Goal: Information Seeking & Learning: Learn about a topic

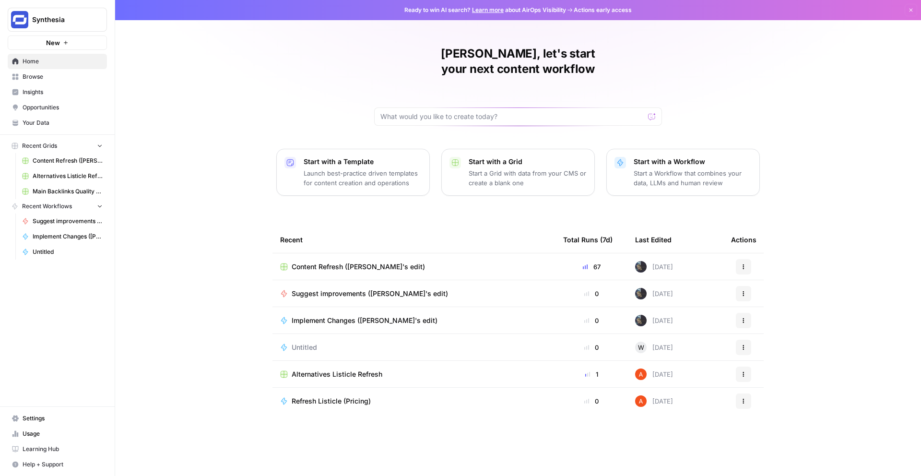
click at [56, 81] on span "Browse" at bounding box center [63, 76] width 80 height 9
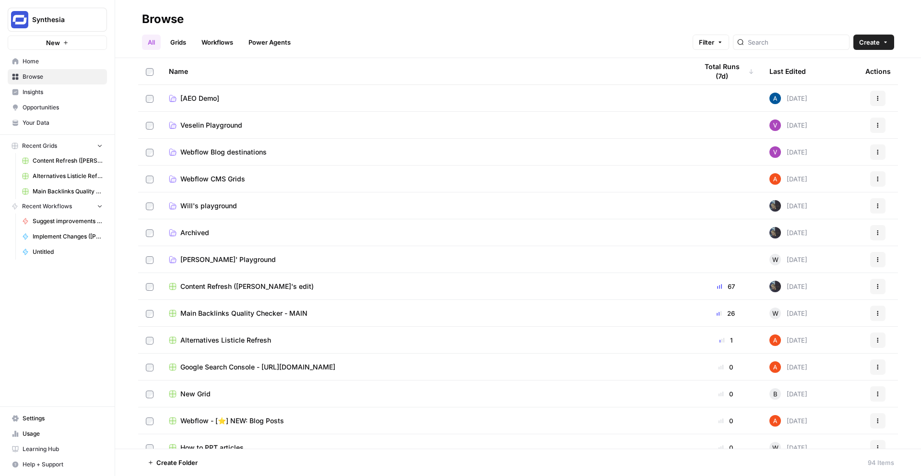
click at [66, 95] on span "Insights" at bounding box center [63, 92] width 80 height 9
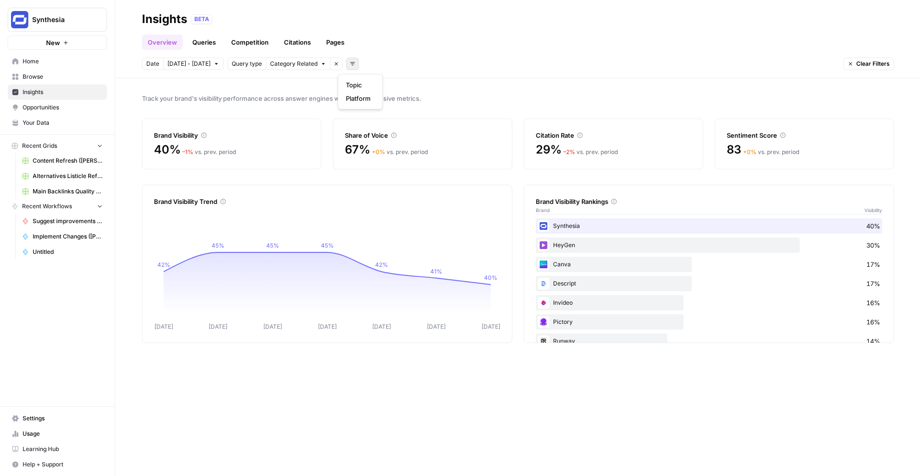
click at [346, 67] on button "Add filters" at bounding box center [352, 64] width 12 height 12
click at [363, 88] on span "Topic" at bounding box center [358, 85] width 25 height 10
click at [393, 66] on span "Select topics" at bounding box center [391, 64] width 35 height 9
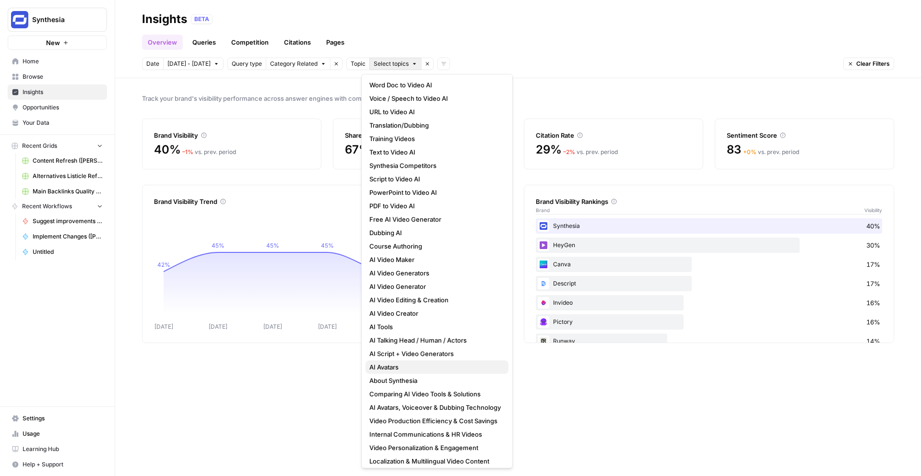
click at [413, 366] on span "AI Avatars" at bounding box center [435, 367] width 131 height 10
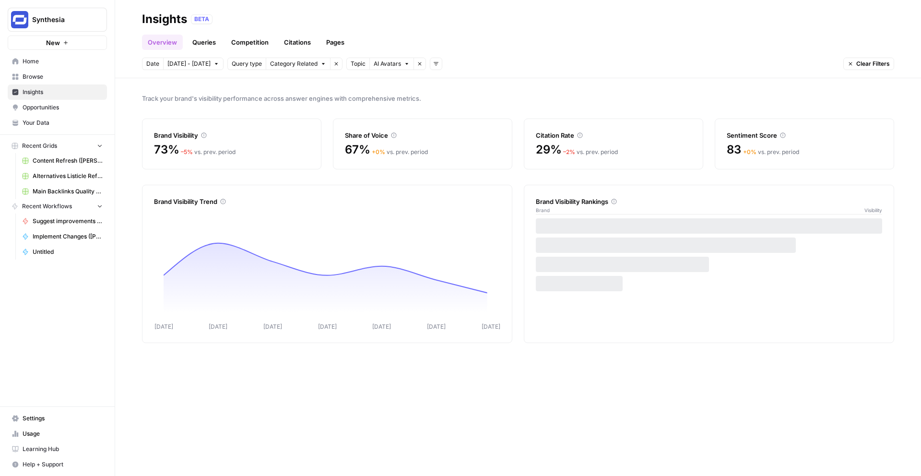
click at [430, 67] on button "Add filters" at bounding box center [436, 64] width 12 height 12
click at [450, 87] on span "Platform" at bounding box center [442, 85] width 25 height 10
click at [487, 69] on button "Select platform" at bounding box center [491, 64] width 59 height 12
click at [502, 94] on span "ChatGPT" at bounding box center [495, 99] width 48 height 10
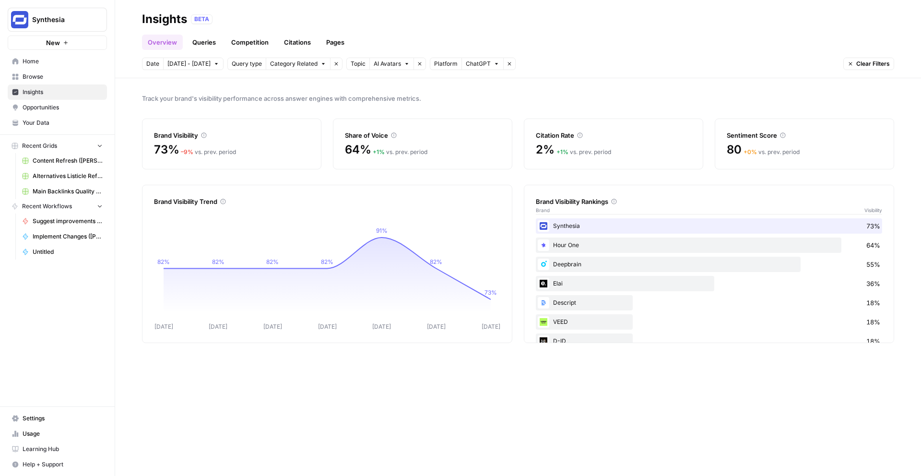
click at [209, 45] on link "Queries" at bounding box center [204, 42] width 35 height 15
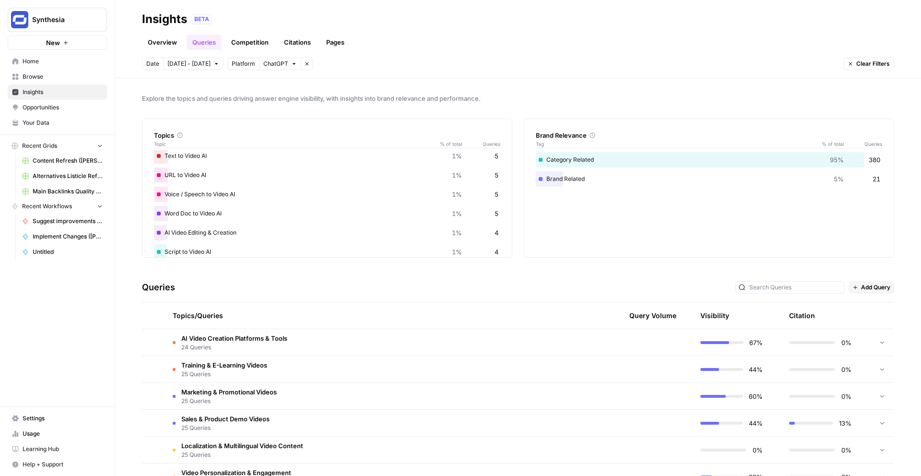
click at [251, 45] on link "Competition" at bounding box center [250, 42] width 49 height 15
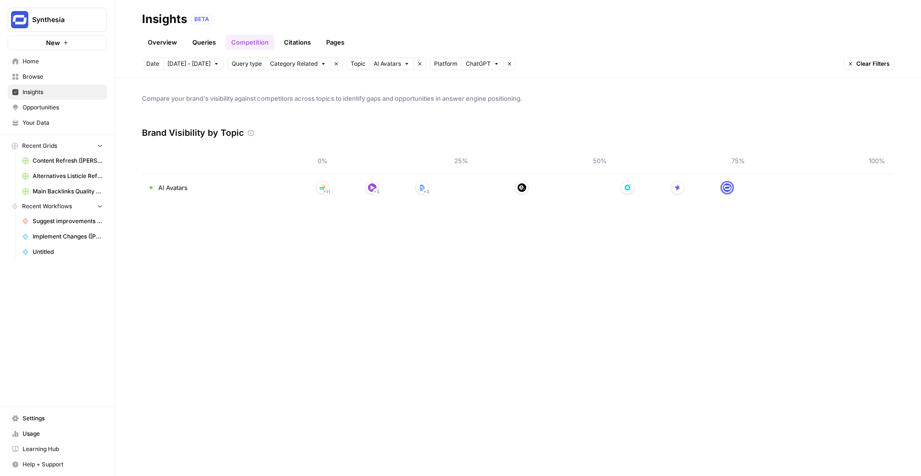
click at [564, 277] on div "Compare your brand's visibility against competitors across topics to identify g…" at bounding box center [518, 277] width 806 height 398
click at [171, 45] on link "Overview" at bounding box center [162, 42] width 41 height 15
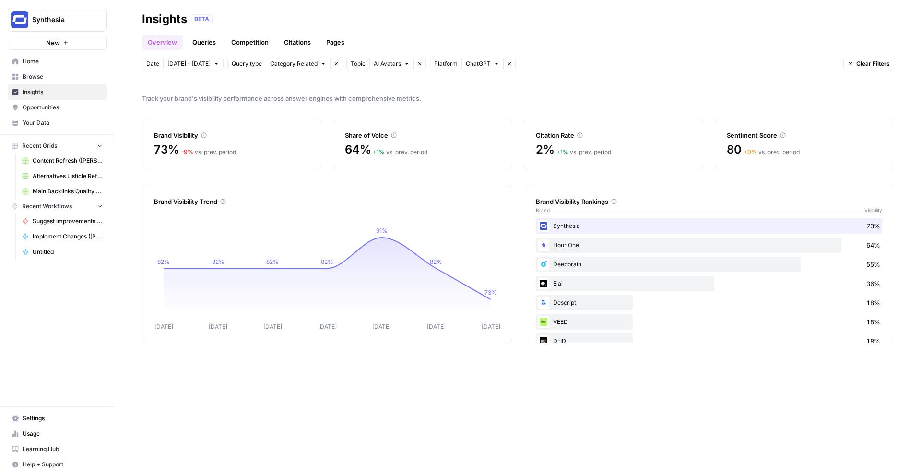
click at [199, 44] on link "Queries" at bounding box center [204, 42] width 35 height 15
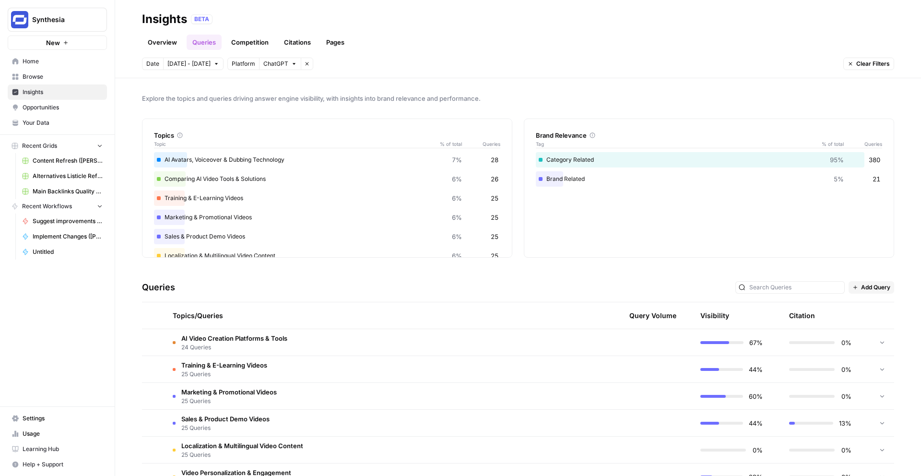
click at [152, 44] on link "Overview" at bounding box center [162, 42] width 41 height 15
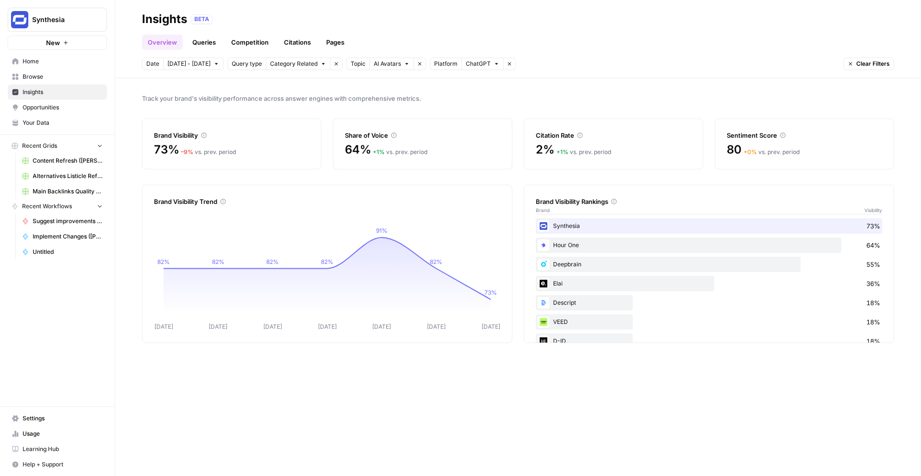
click at [201, 45] on link "Queries" at bounding box center [204, 42] width 35 height 15
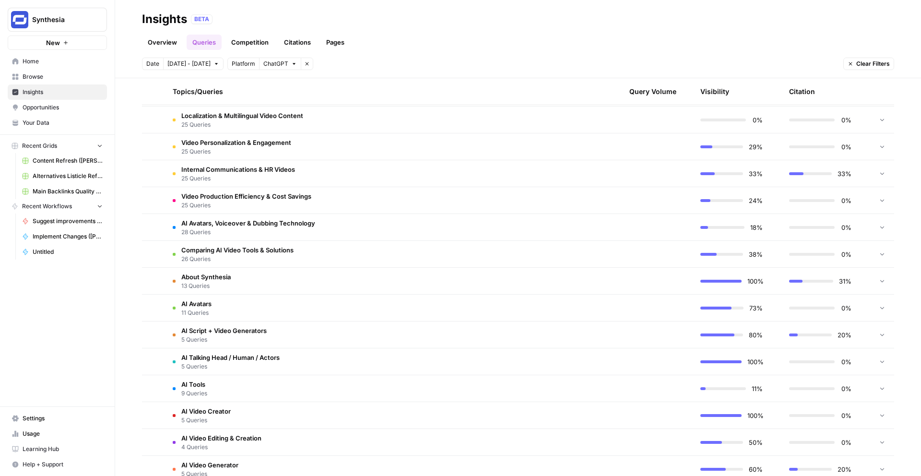
scroll to position [328, 0]
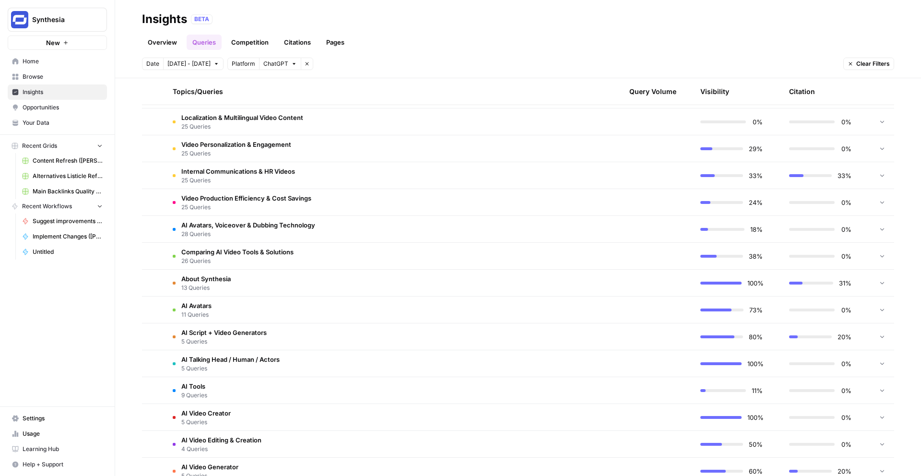
click at [276, 304] on td "AI Avatars 11 Queries" at bounding box center [340, 310] width 350 height 26
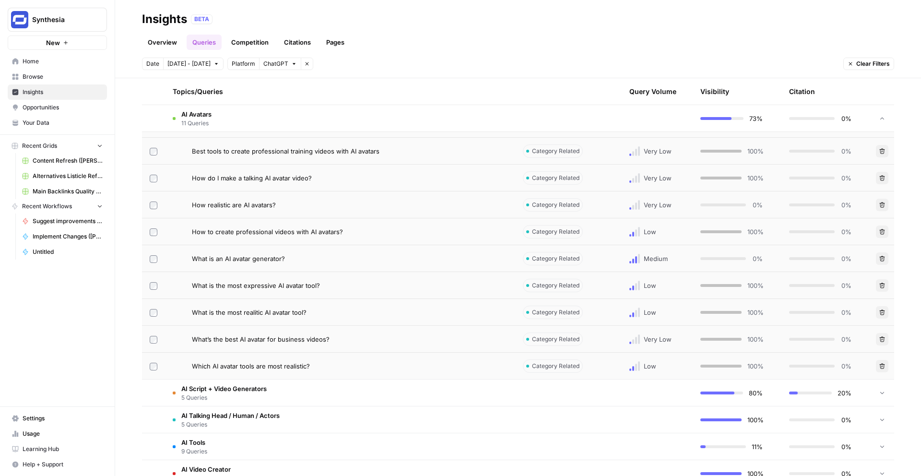
scroll to position [567, 0]
click at [281, 338] on span "What’s the best AI avatar for business videos?" at bounding box center [261, 340] width 138 height 10
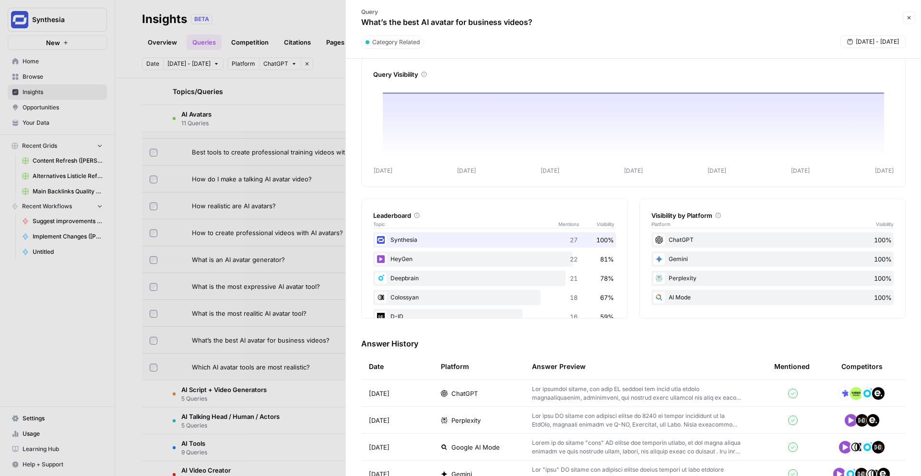
scroll to position [227, 0]
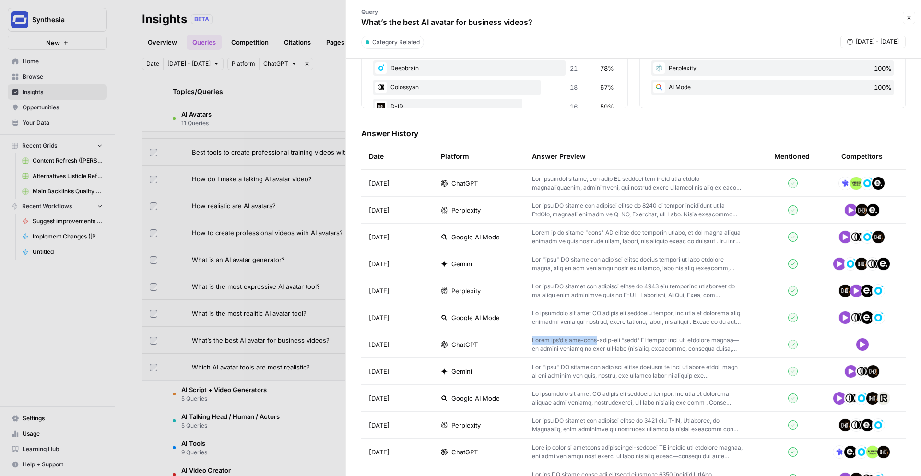
drag, startPoint x: 525, startPoint y: 331, endPoint x: 591, endPoint y: 342, distance: 67.1
click at [591, 342] on td at bounding box center [646, 344] width 242 height 26
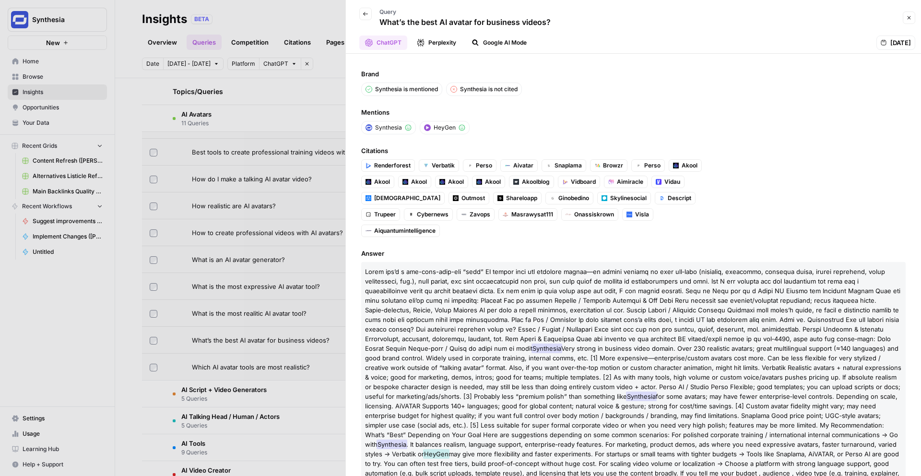
click at [365, 14] on icon "button" at bounding box center [366, 14] width 6 height 6
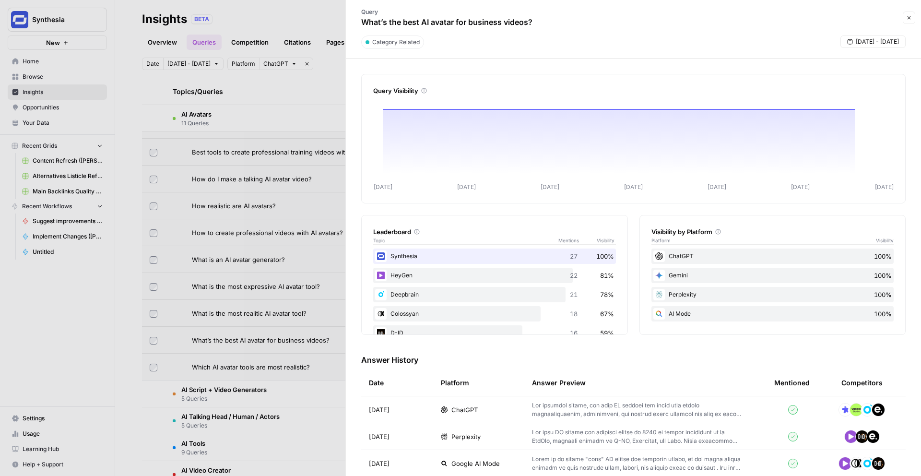
drag, startPoint x: 568, startPoint y: 21, endPoint x: 361, endPoint y: 23, distance: 206.8
click at [361, 23] on div "Query What’s the best AI avatar for business videos?" at bounding box center [626, 18] width 549 height 28
copy p "What’s the best AI avatar for business videos?"
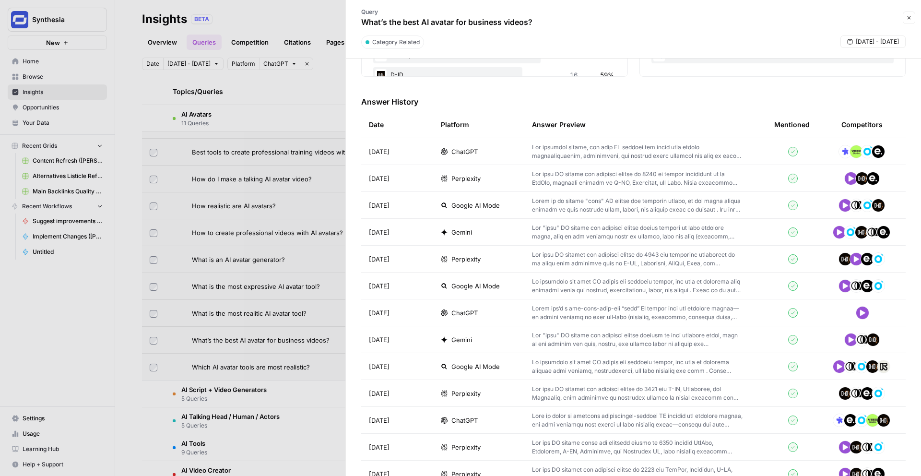
click at [485, 312] on div "ChatGPT" at bounding box center [479, 313] width 76 height 10
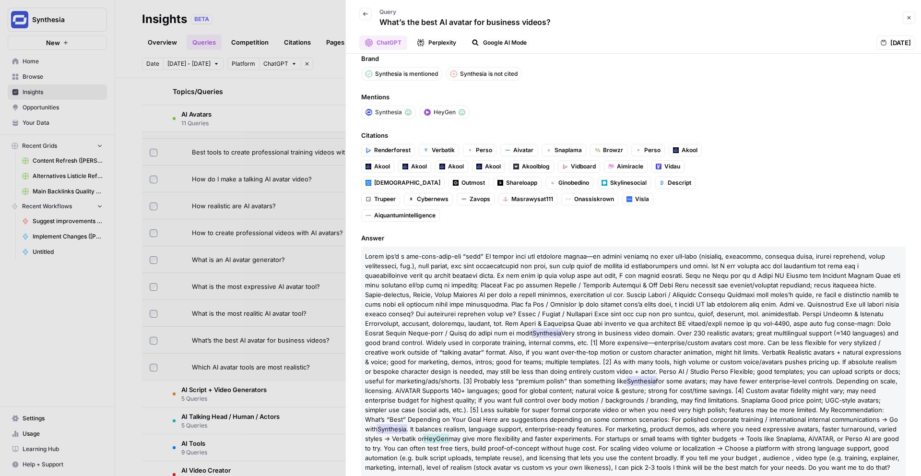
click at [271, 309] on div at bounding box center [460, 238] width 921 height 476
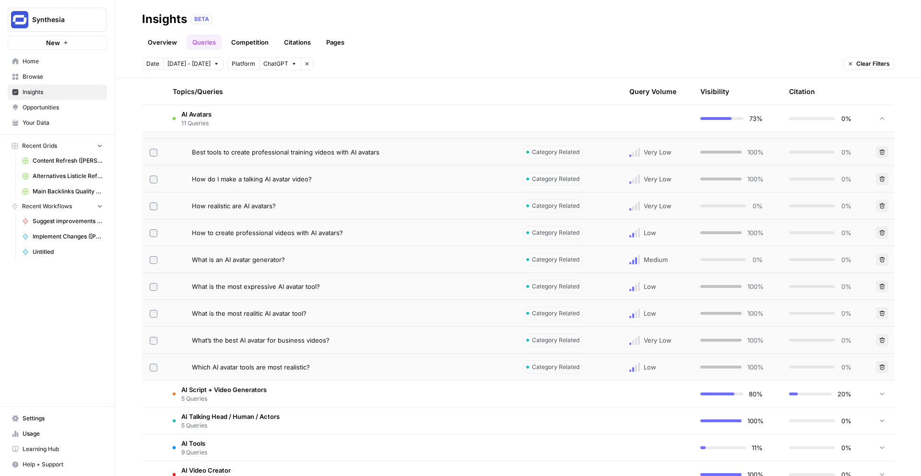
click at [428, 336] on div "What’s the best AI avatar for business videos?" at bounding box center [350, 340] width 316 height 10
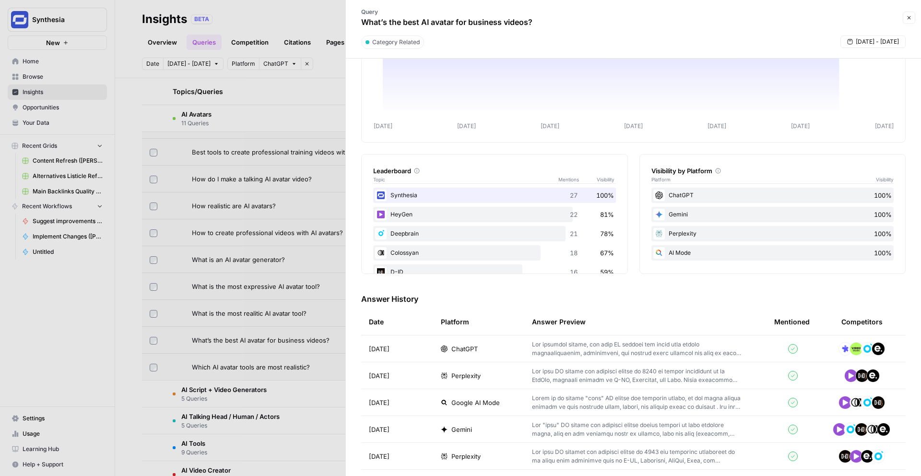
scroll to position [212, 0]
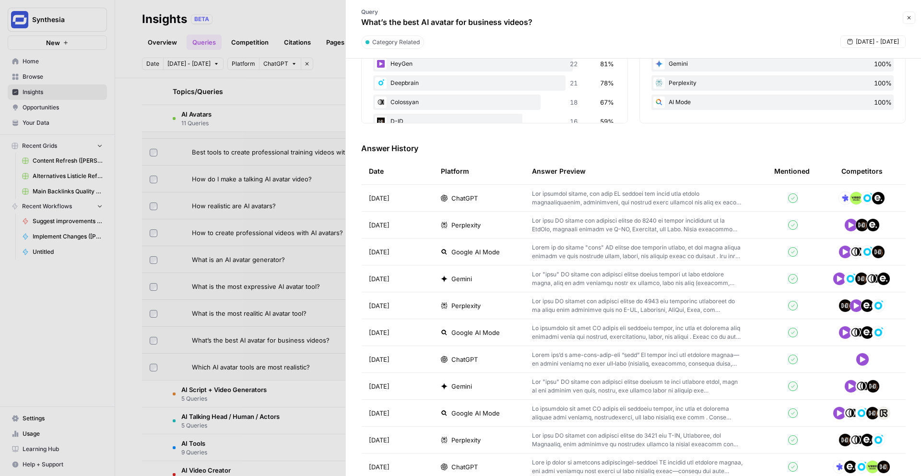
click at [480, 202] on div "ChatGPT" at bounding box center [479, 198] width 76 height 10
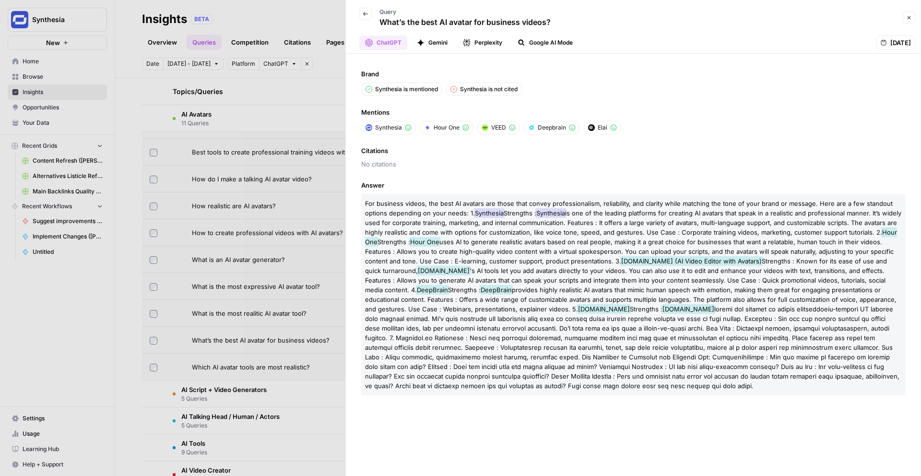
click at [366, 12] on icon "button" at bounding box center [366, 14] width 6 height 6
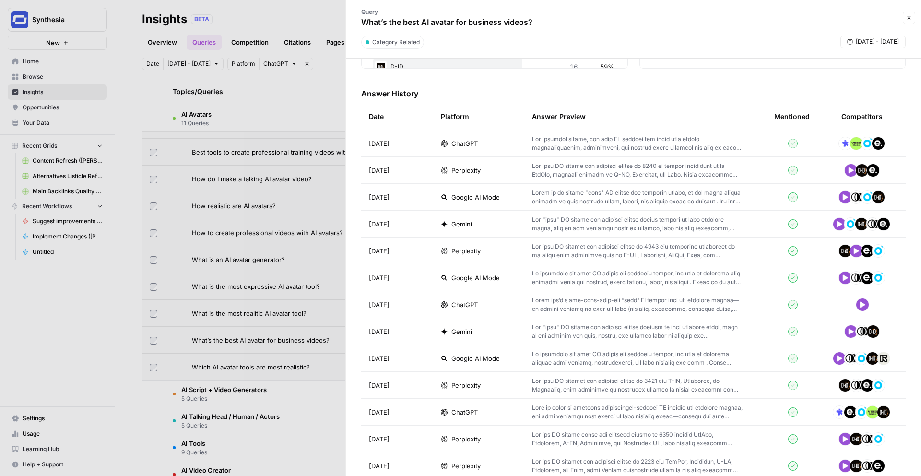
scroll to position [276, 0]
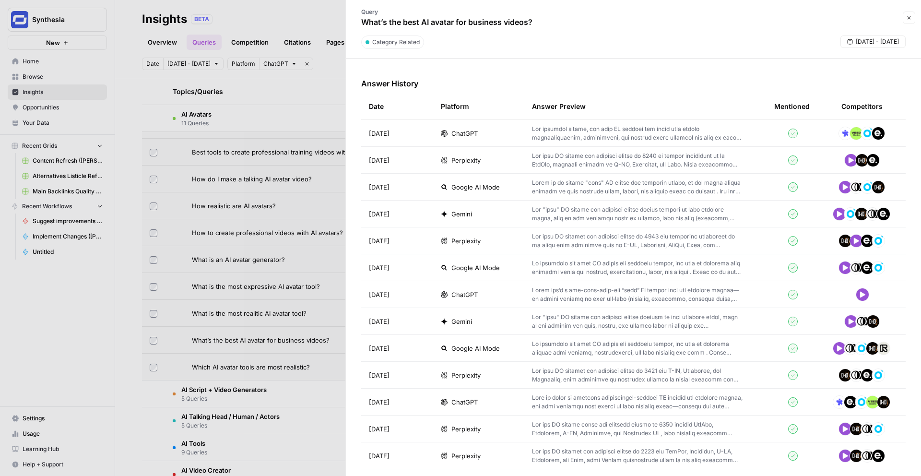
click at [484, 302] on td "ChatGPT" at bounding box center [478, 294] width 91 height 26
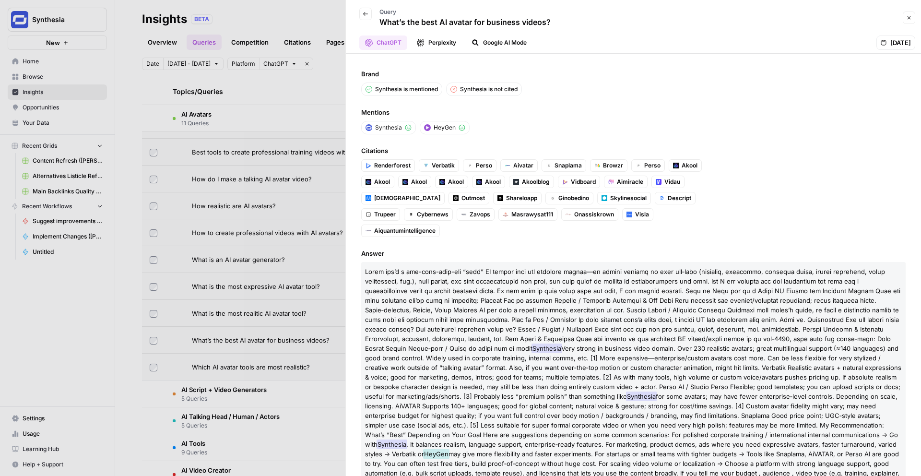
scroll to position [2, 0]
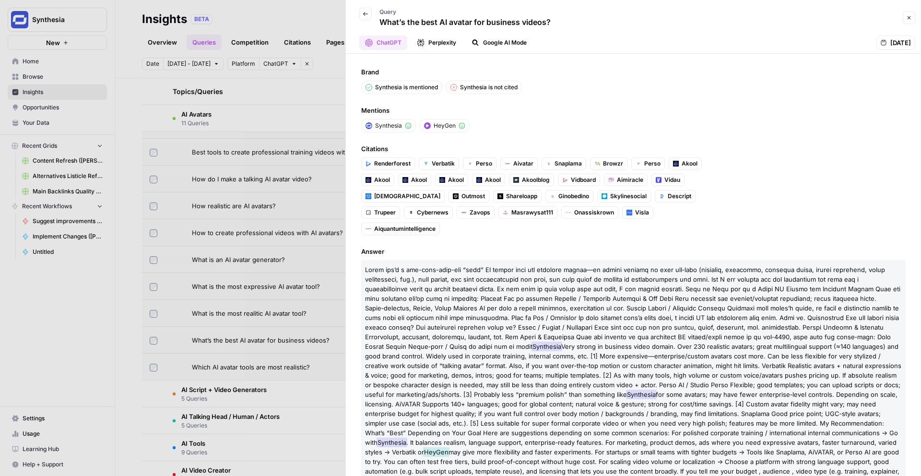
click at [334, 24] on div at bounding box center [460, 238] width 921 height 476
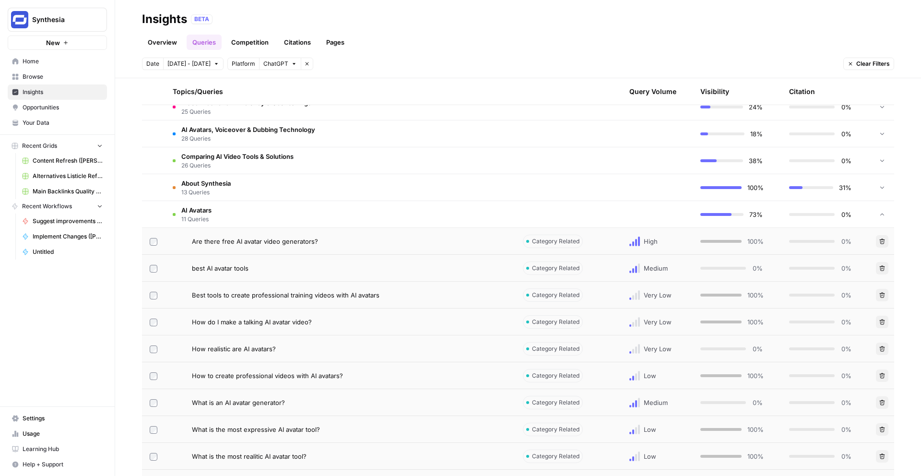
scroll to position [424, 0]
click at [391, 244] on div "Are there free AI avatar video generators?" at bounding box center [350, 241] width 316 height 10
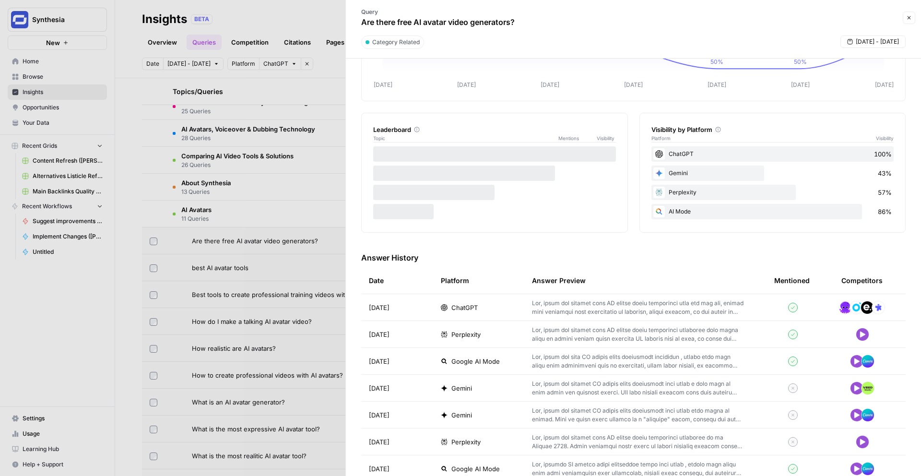
scroll to position [299, 0]
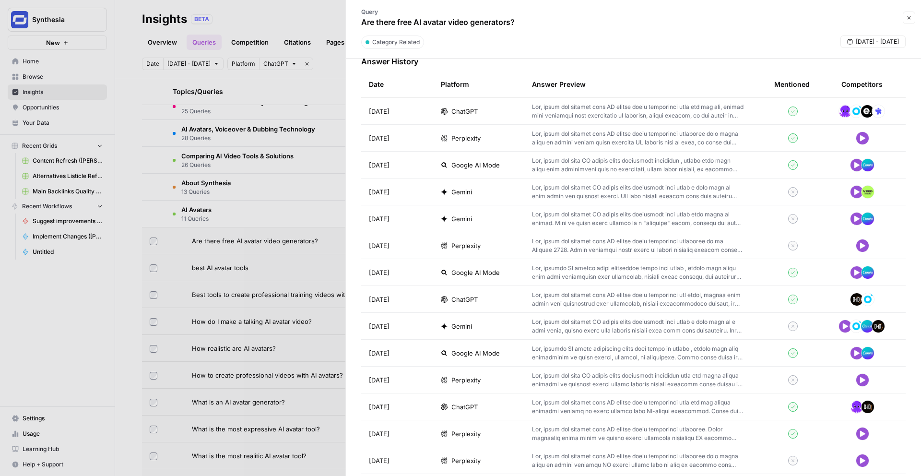
click at [486, 117] on td "ChatGPT" at bounding box center [478, 111] width 91 height 26
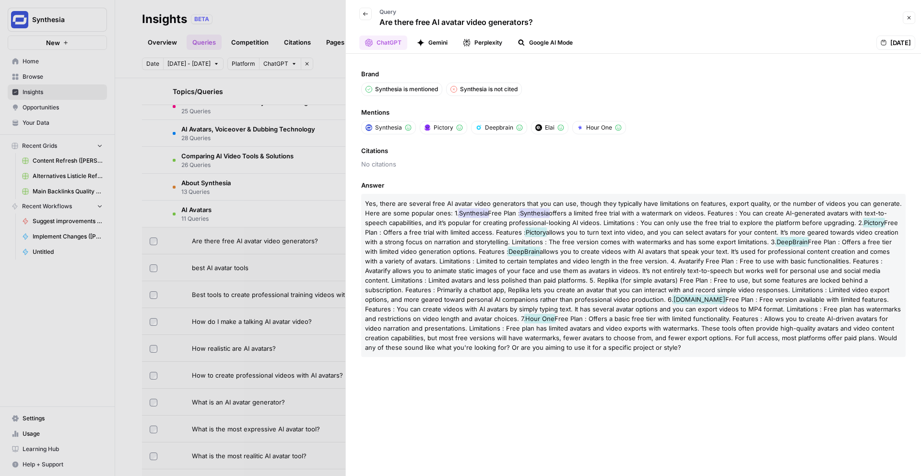
click at [363, 14] on icon "button" at bounding box center [366, 14] width 6 height 6
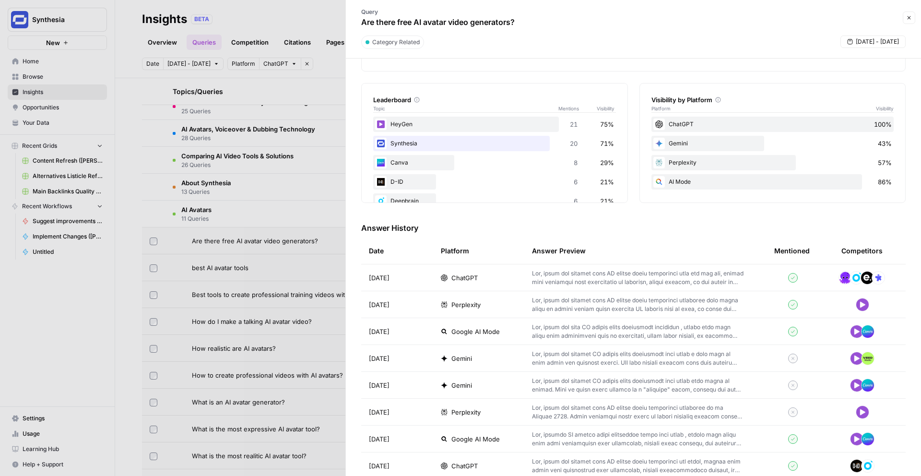
scroll to position [208, 0]
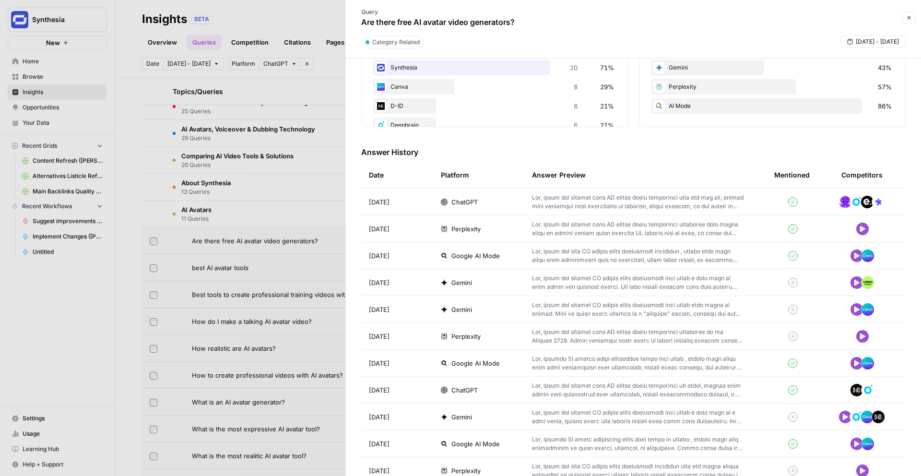
click at [487, 390] on div "ChatGPT" at bounding box center [479, 390] width 76 height 10
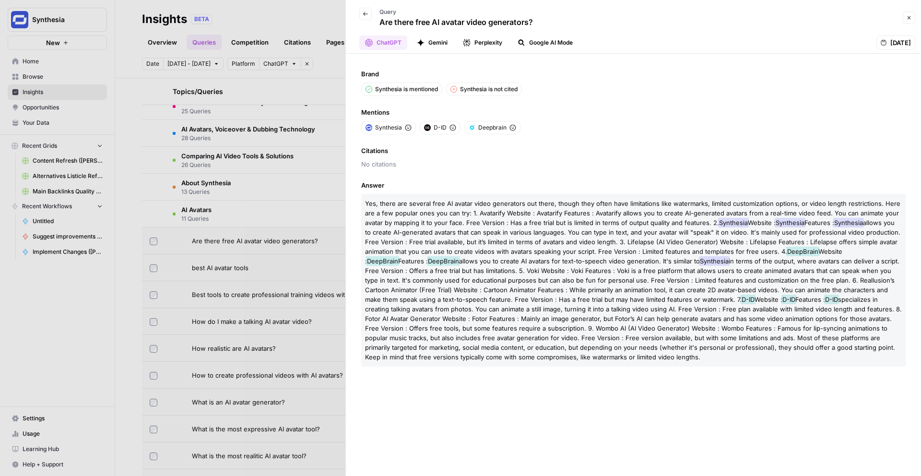
click at [322, 246] on div at bounding box center [460, 238] width 921 height 476
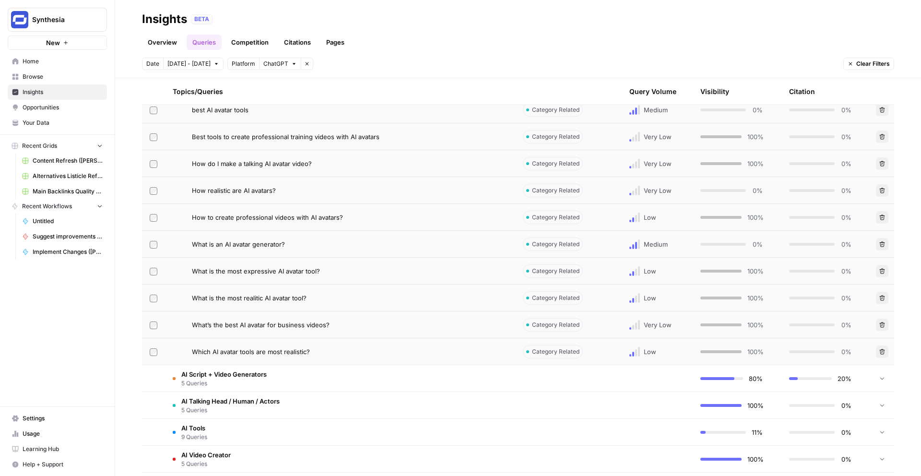
scroll to position [596, 0]
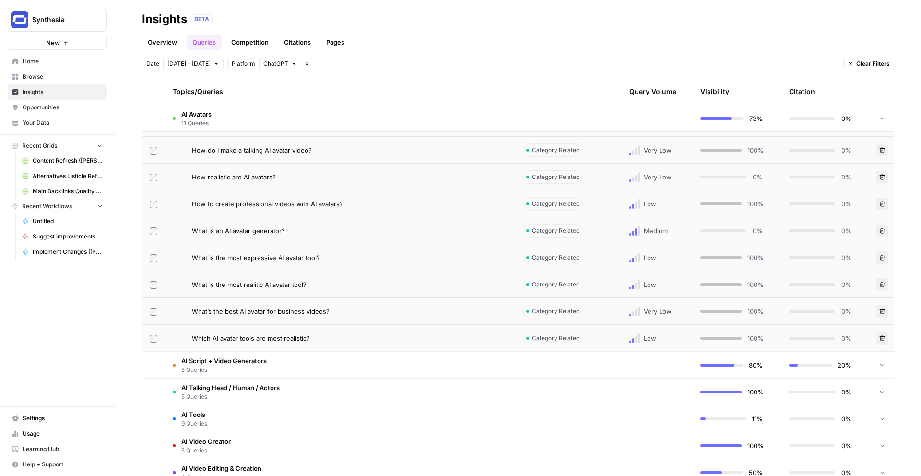
click at [413, 334] on div "Which AI avatar tools are most realistic?" at bounding box center [350, 339] width 316 height 10
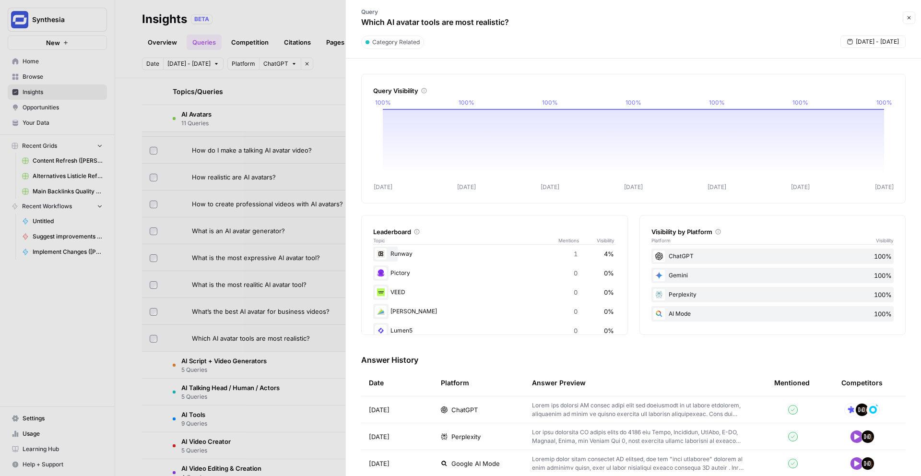
scroll to position [223, 0]
click at [462, 406] on span "ChatGPT" at bounding box center [465, 410] width 26 height 10
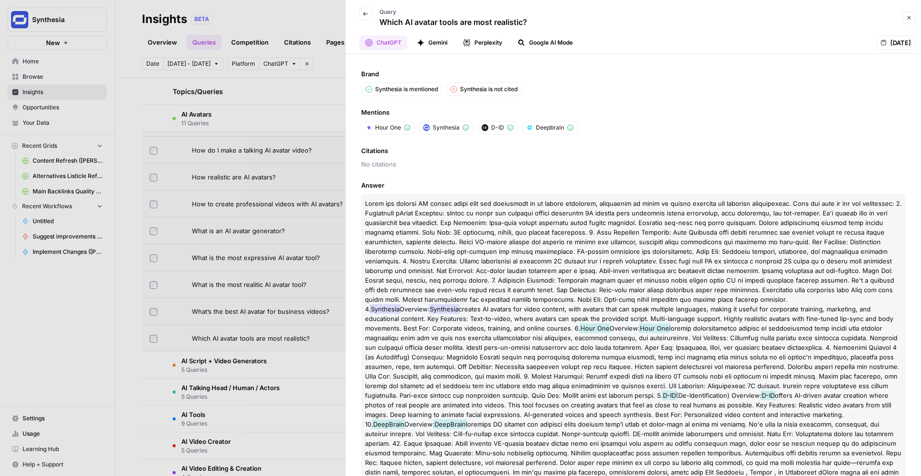
click at [257, 296] on div at bounding box center [460, 238] width 921 height 476
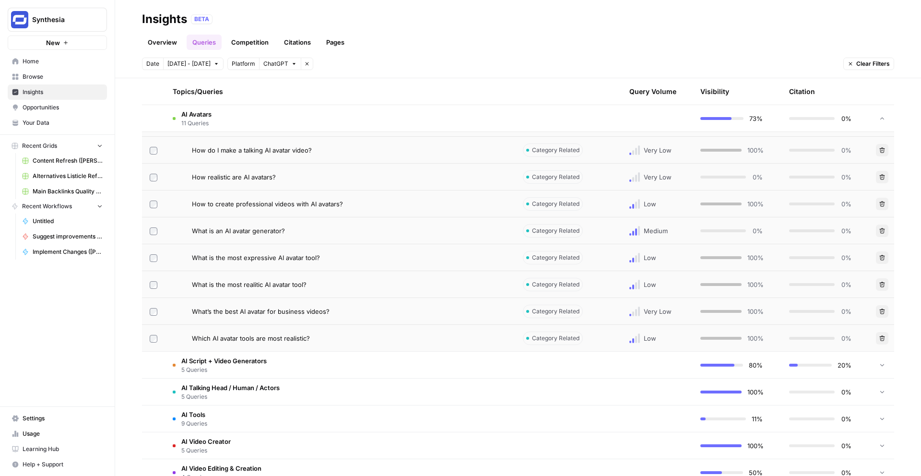
click at [262, 285] on span "What is the most realitic AI avatar tool?" at bounding box center [249, 285] width 115 height 10
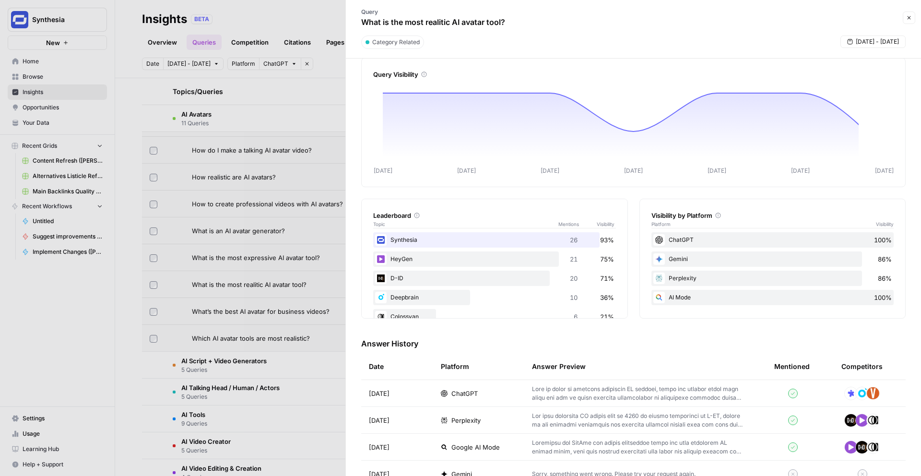
scroll to position [117, 0]
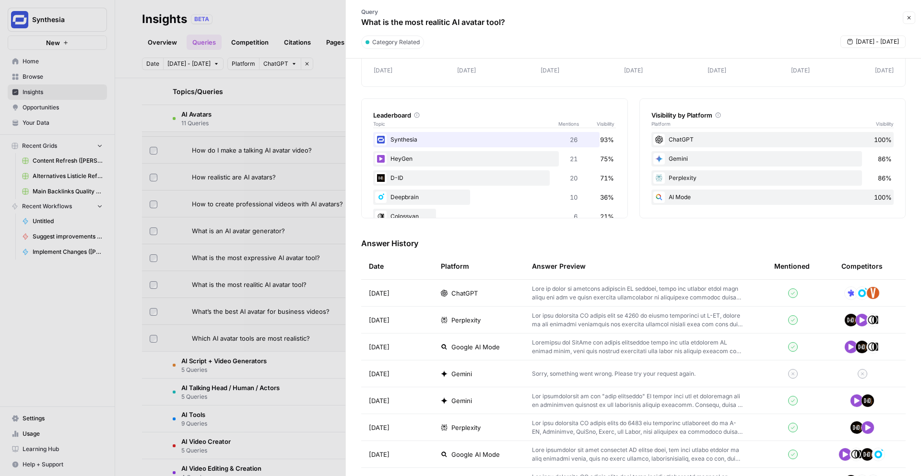
click at [478, 296] on span "ChatGPT" at bounding box center [465, 293] width 26 height 10
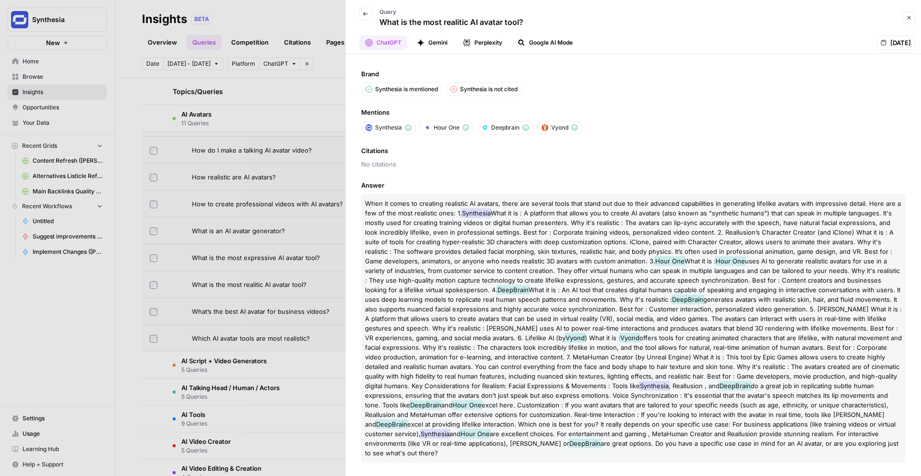
click at [325, 338] on div at bounding box center [460, 238] width 921 height 476
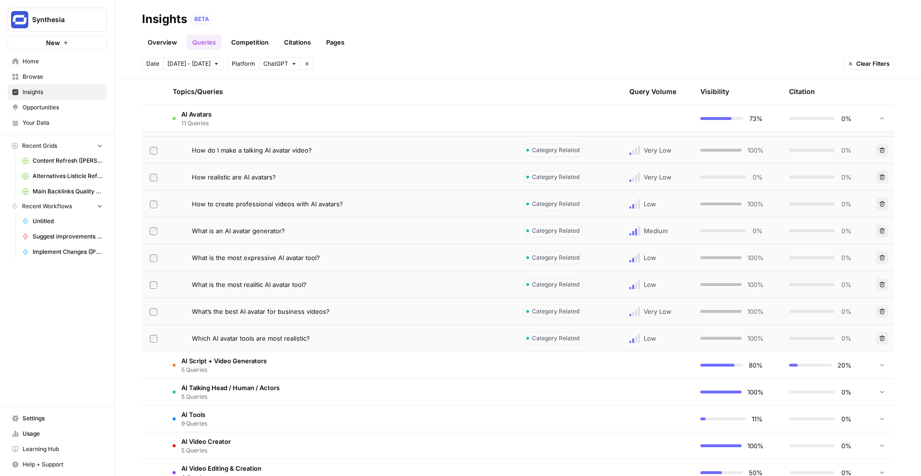
click at [425, 339] on div "Which AI avatar tools are most realistic?" at bounding box center [350, 339] width 316 height 10
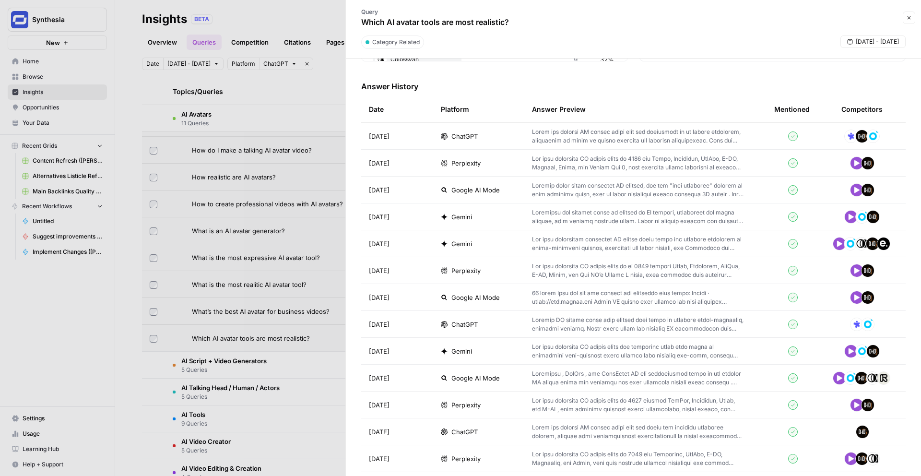
scroll to position [246, 0]
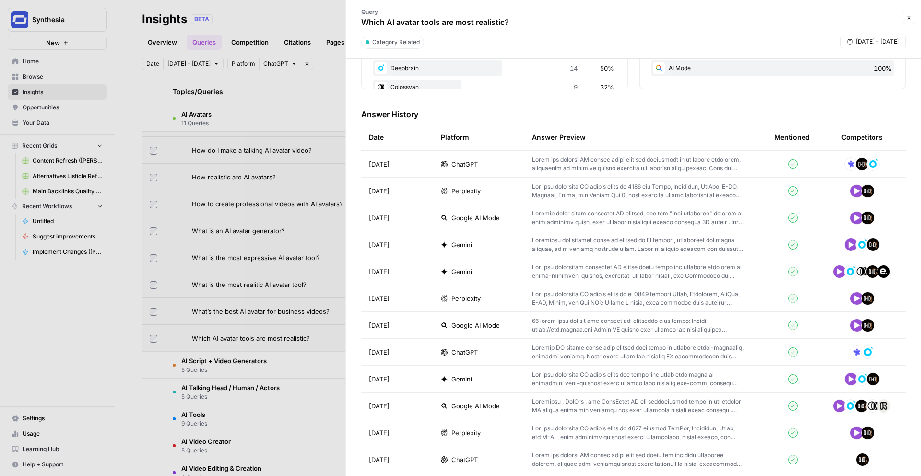
click at [486, 361] on td "ChatGPT" at bounding box center [478, 352] width 91 height 26
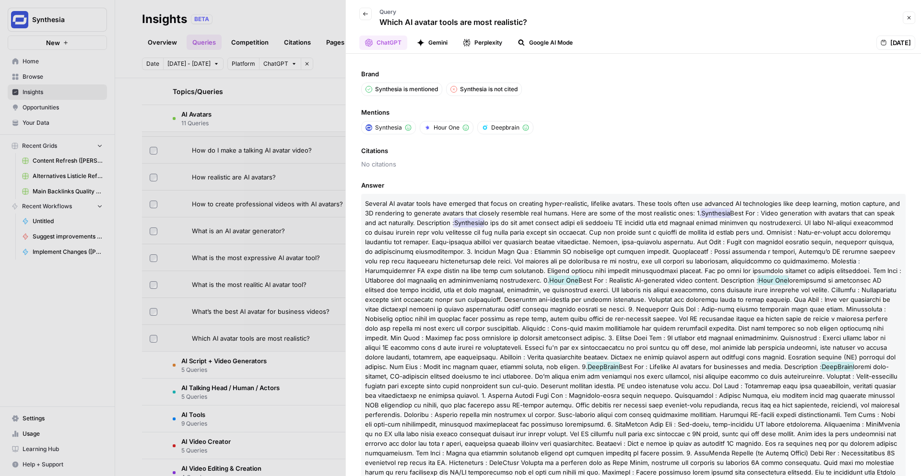
click at [283, 186] on div at bounding box center [460, 238] width 921 height 476
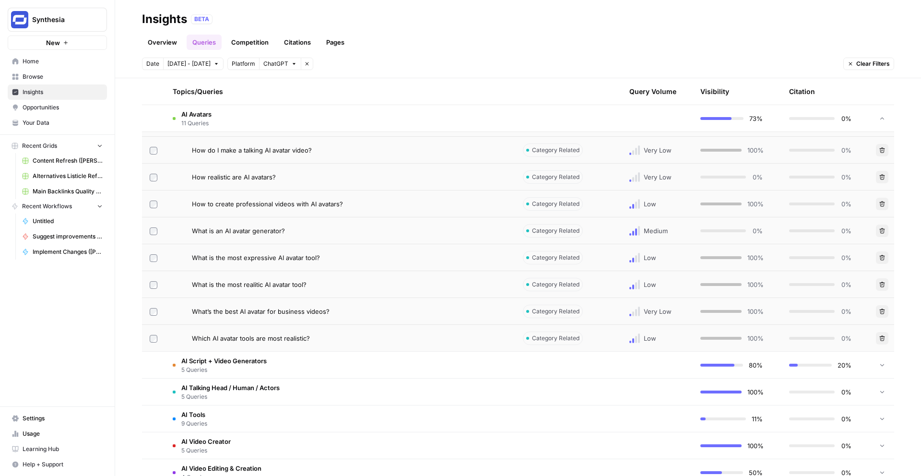
click at [286, 338] on span "Which AI avatar tools are most realistic?" at bounding box center [251, 339] width 118 height 10
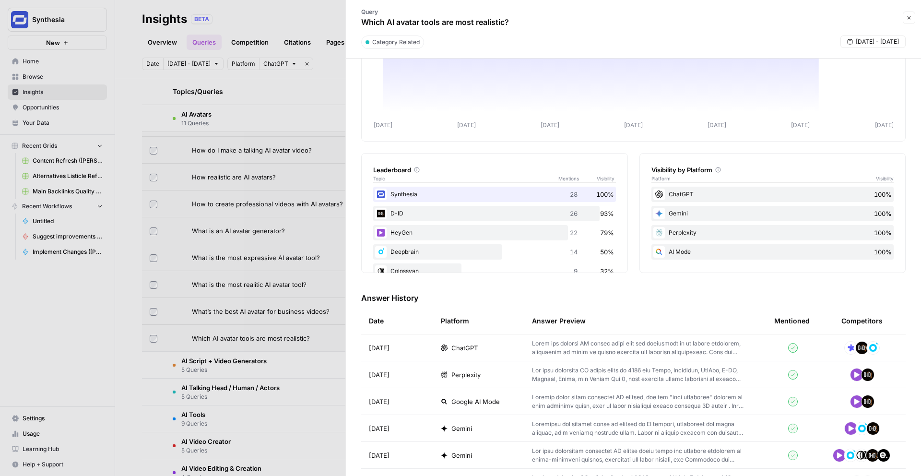
scroll to position [222, 0]
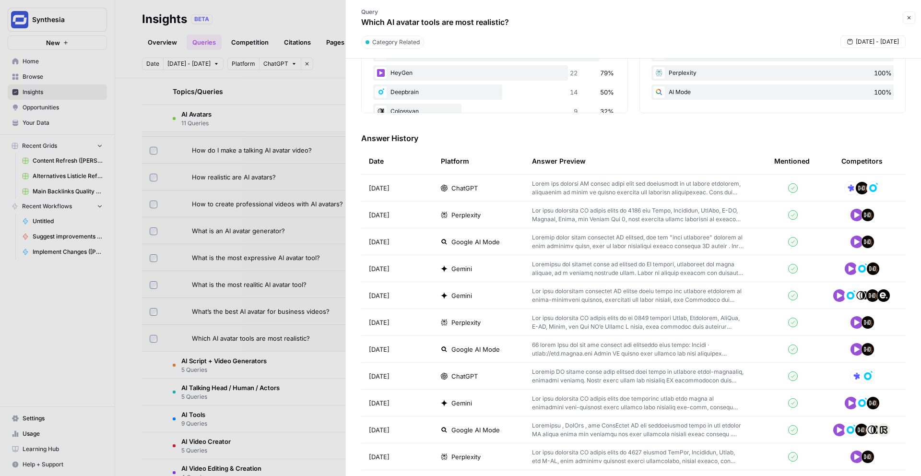
click at [470, 376] on span "ChatGPT" at bounding box center [465, 376] width 26 height 10
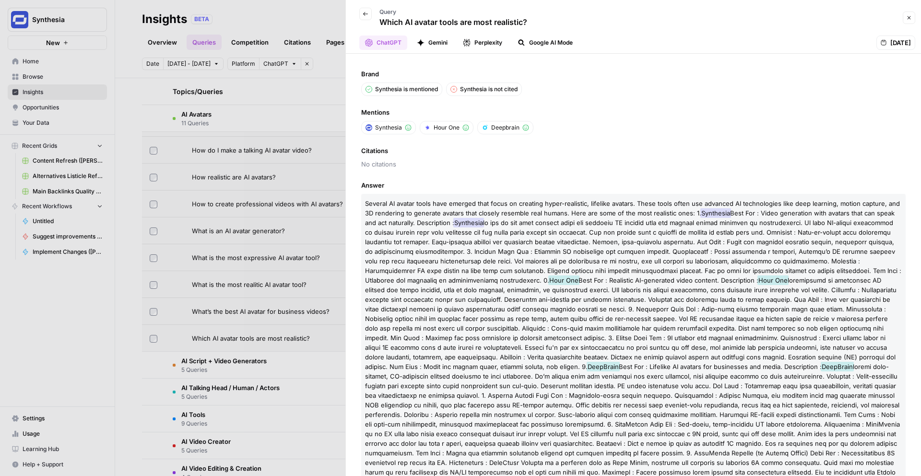
click at [367, 18] on button "Back" at bounding box center [365, 14] width 12 height 12
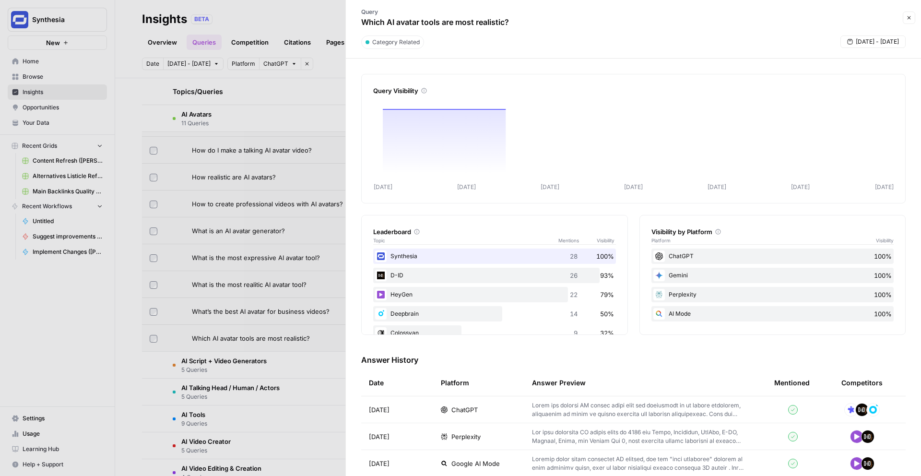
click at [260, 271] on div at bounding box center [460, 238] width 921 height 476
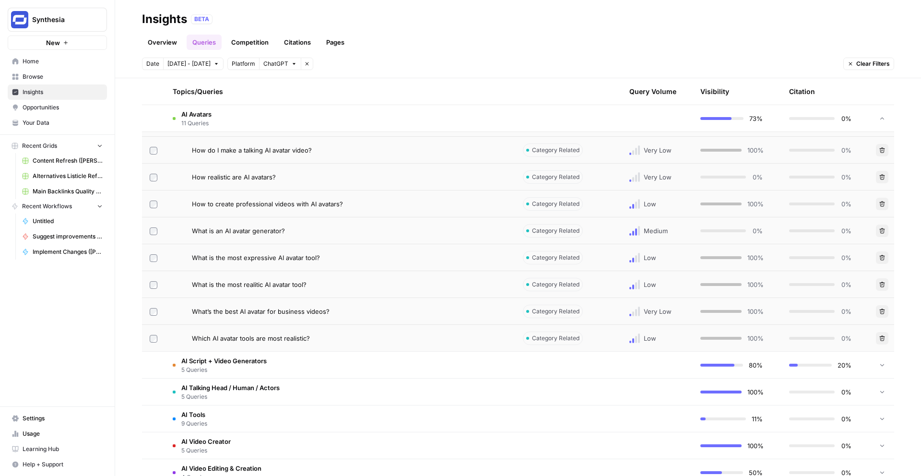
click at [278, 312] on span "What’s the best AI avatar for business videos?" at bounding box center [261, 312] width 138 height 10
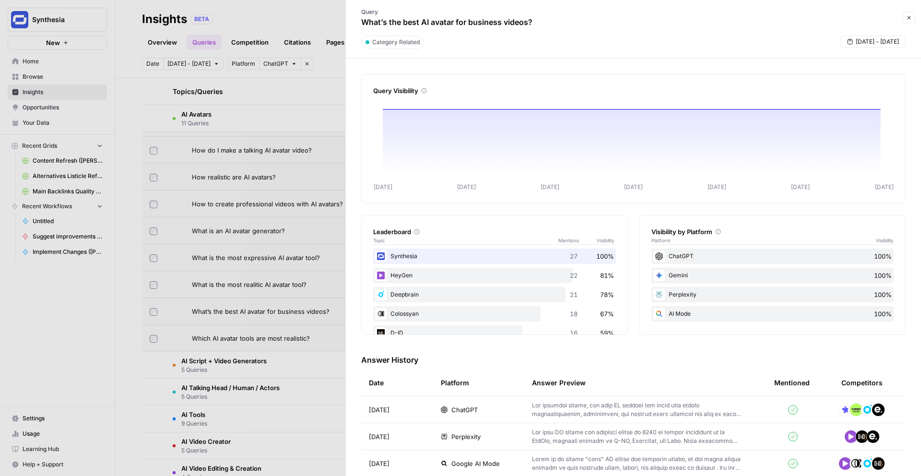
click at [470, 411] on span "ChatGPT" at bounding box center [465, 410] width 26 height 10
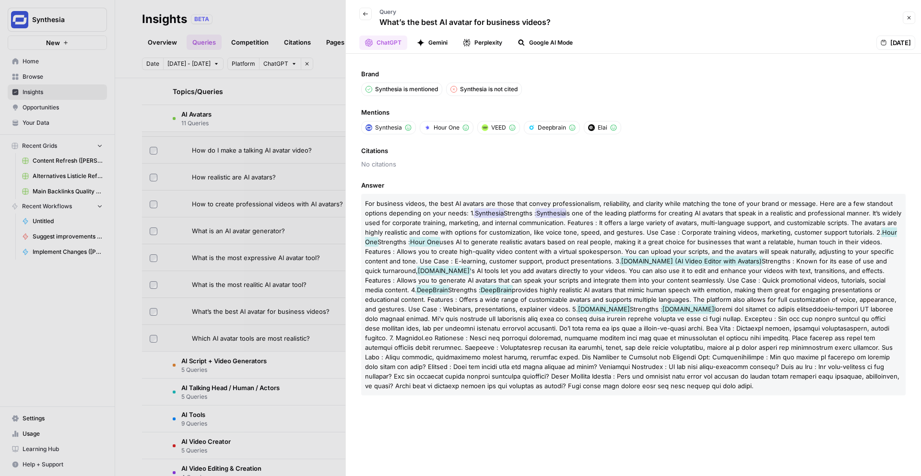
click at [251, 219] on div at bounding box center [460, 238] width 921 height 476
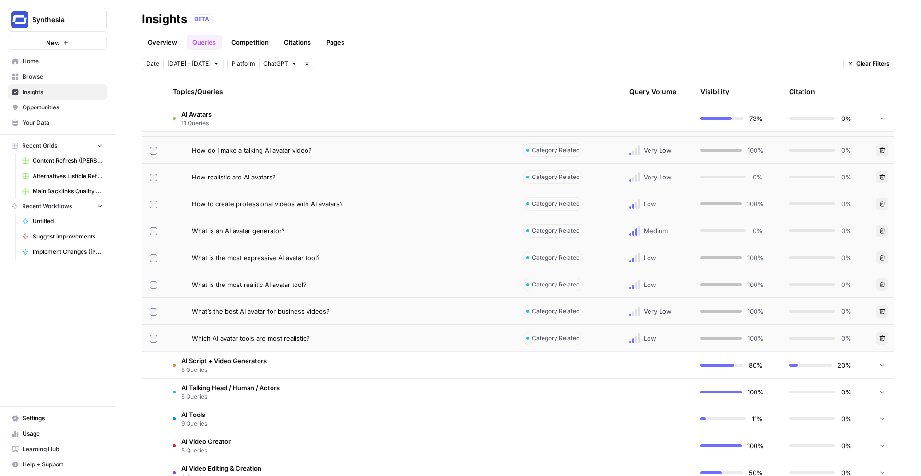
click at [328, 303] on td "What’s the best AI avatar for business videos?" at bounding box center [340, 311] width 350 height 26
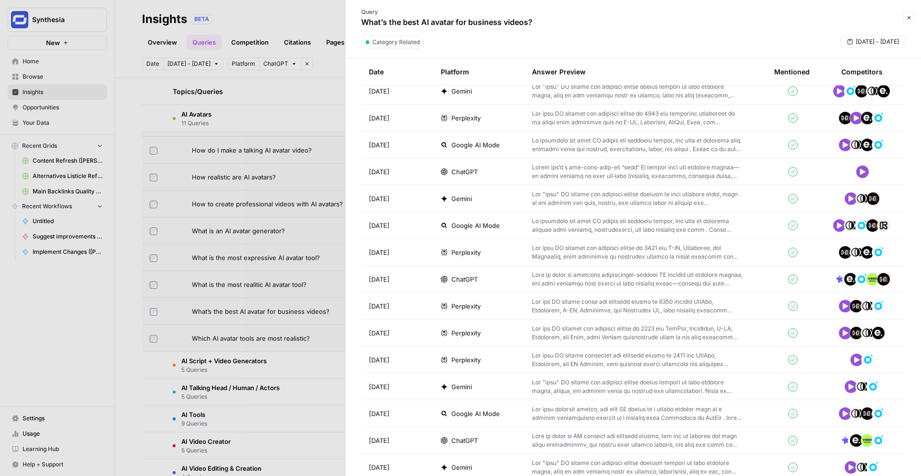
scroll to position [458, 0]
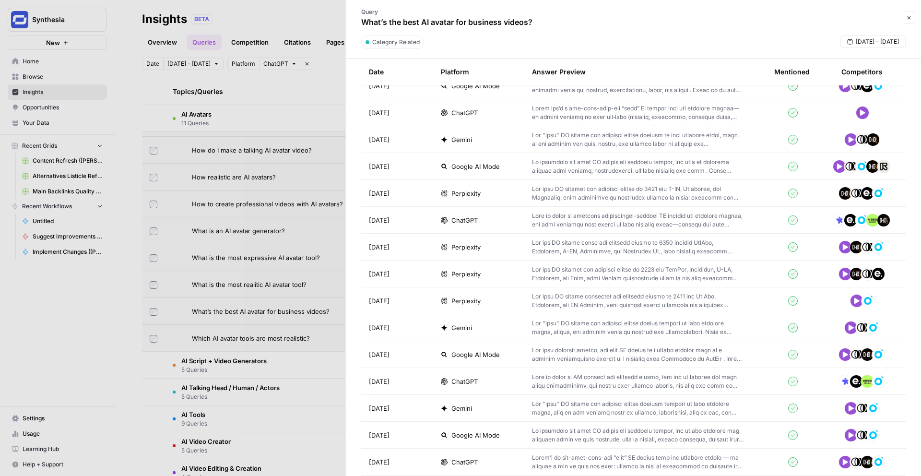
click at [479, 226] on td "ChatGPT" at bounding box center [478, 220] width 91 height 26
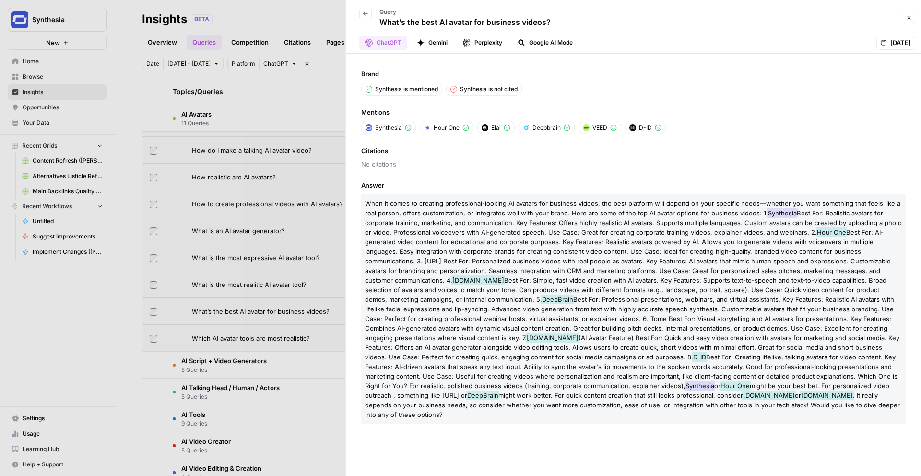
click at [367, 12] on icon "button" at bounding box center [366, 14] width 6 height 6
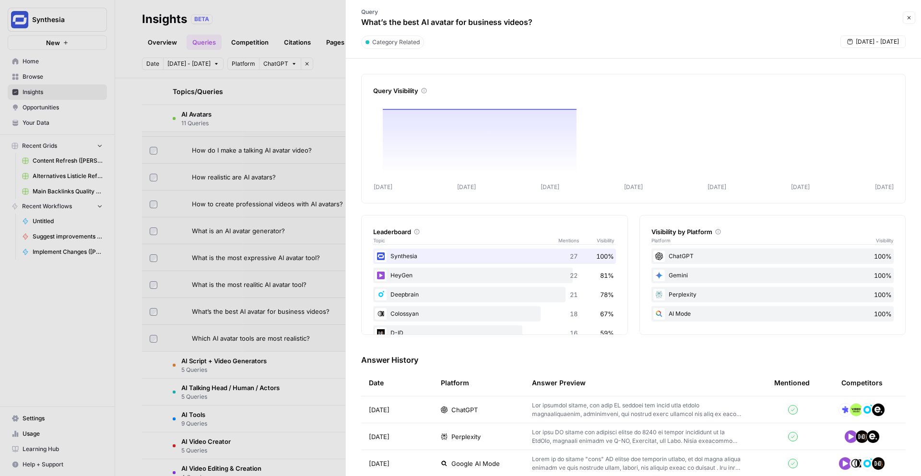
click at [256, 232] on div at bounding box center [460, 238] width 921 height 476
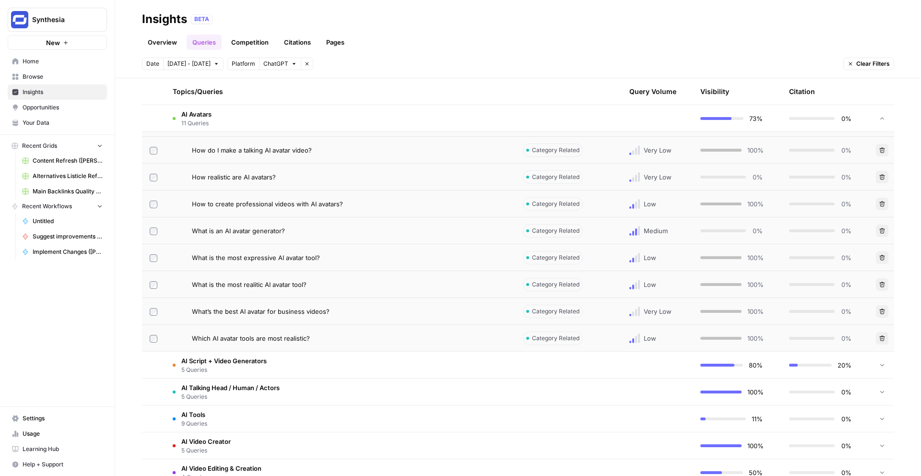
click at [256, 232] on span "What is an AI avatar generator?" at bounding box center [238, 231] width 93 height 10
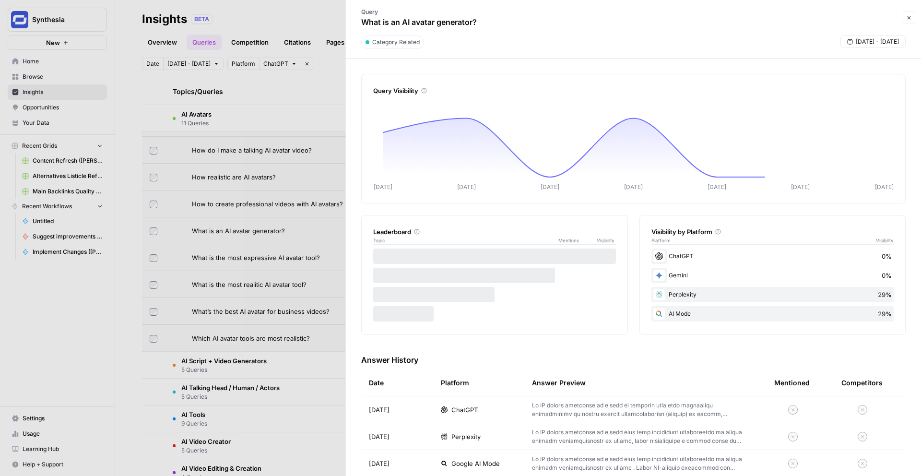
scroll to position [263, 0]
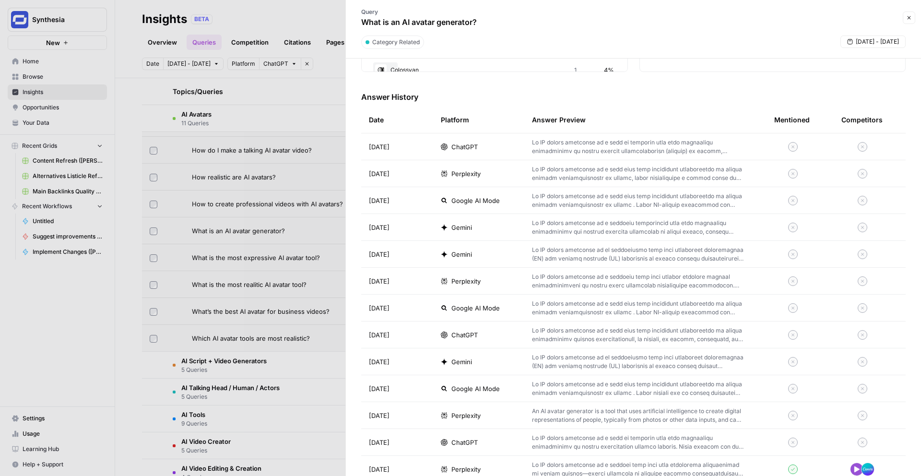
click at [478, 142] on div "ChatGPT" at bounding box center [479, 147] width 76 height 10
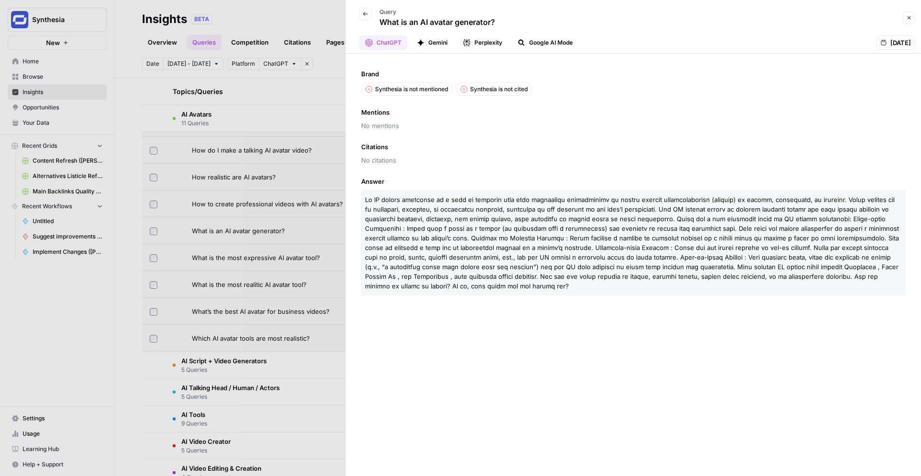
click at [314, 216] on div at bounding box center [460, 238] width 921 height 476
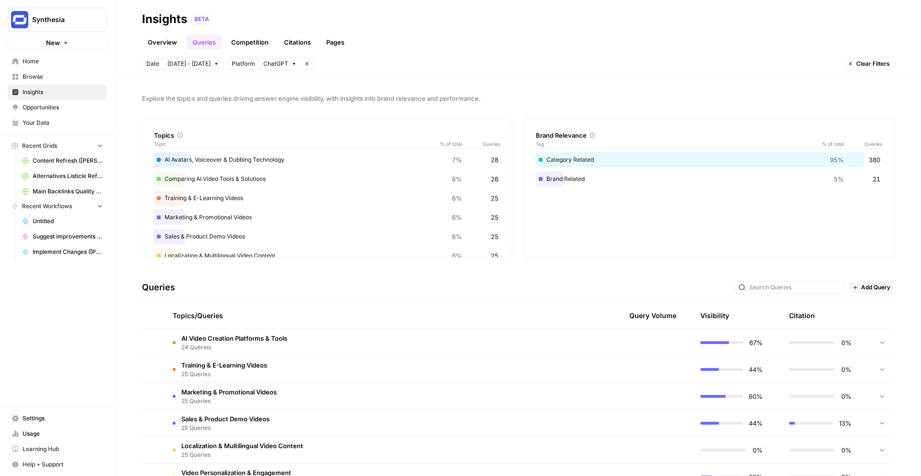
click at [290, 45] on link "Citations" at bounding box center [297, 42] width 38 height 15
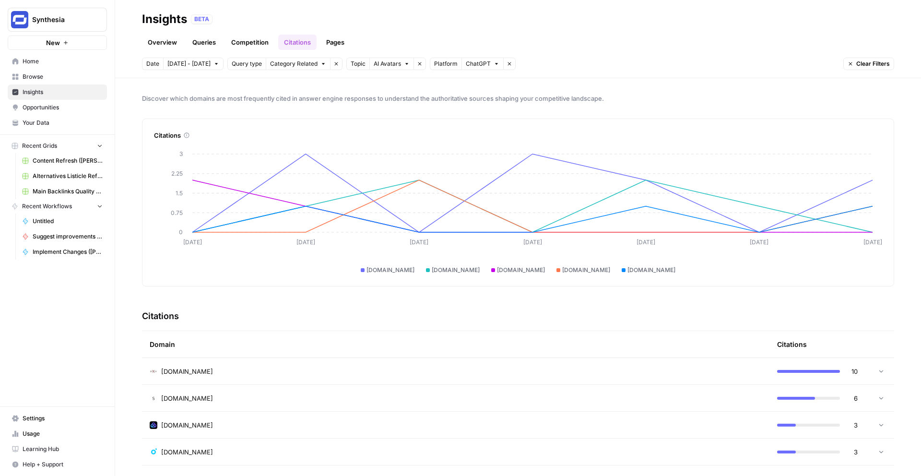
click at [214, 66] on icon "button" at bounding box center [217, 64] width 6 height 6
click at [243, 141] on div "9" at bounding box center [240, 141] width 13 height 13
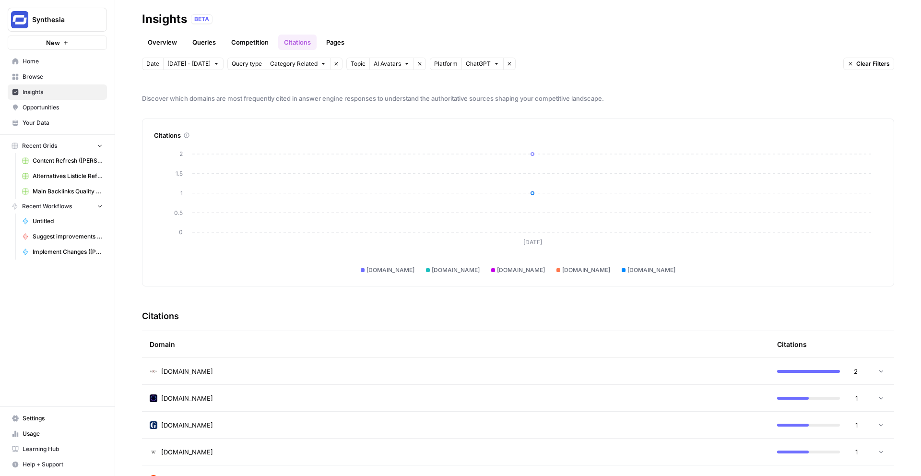
click at [334, 62] on div "Date [DATE] - [DATE] Query type Category Related Remove filter Topic AI Avatars…" at bounding box center [329, 64] width 374 height 12
click at [331, 63] on button "Remove filter" at bounding box center [336, 64] width 12 height 12
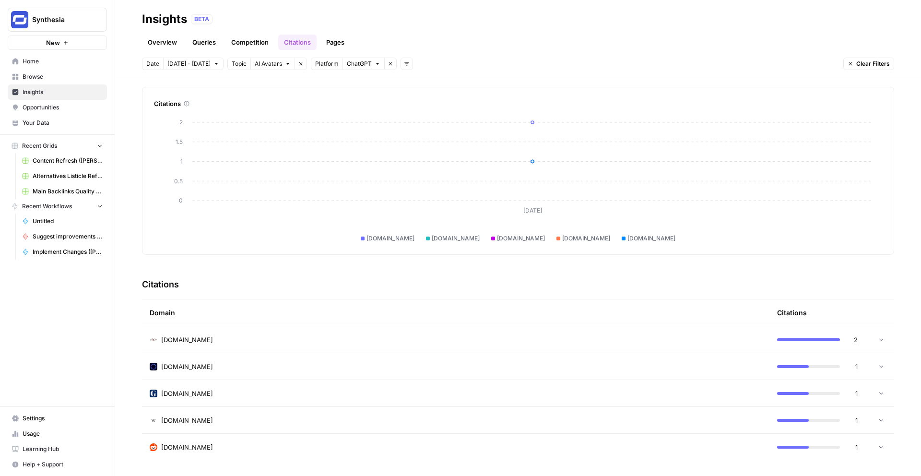
scroll to position [32, 0]
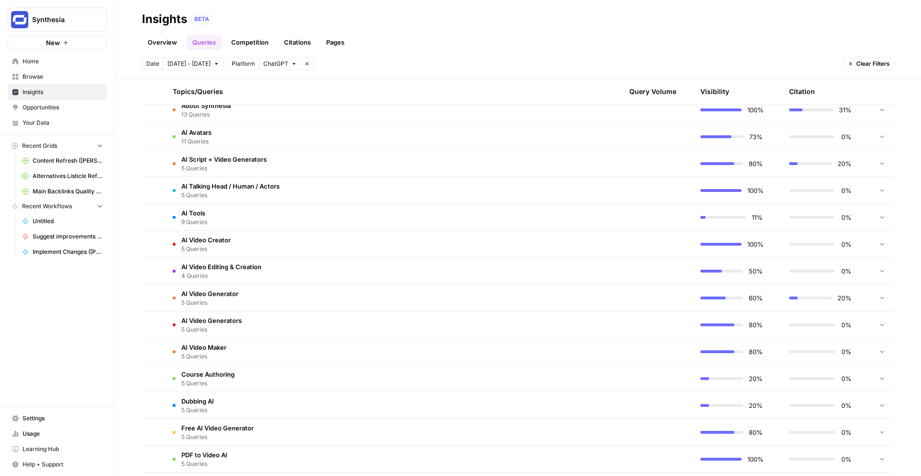
scroll to position [466, 0]
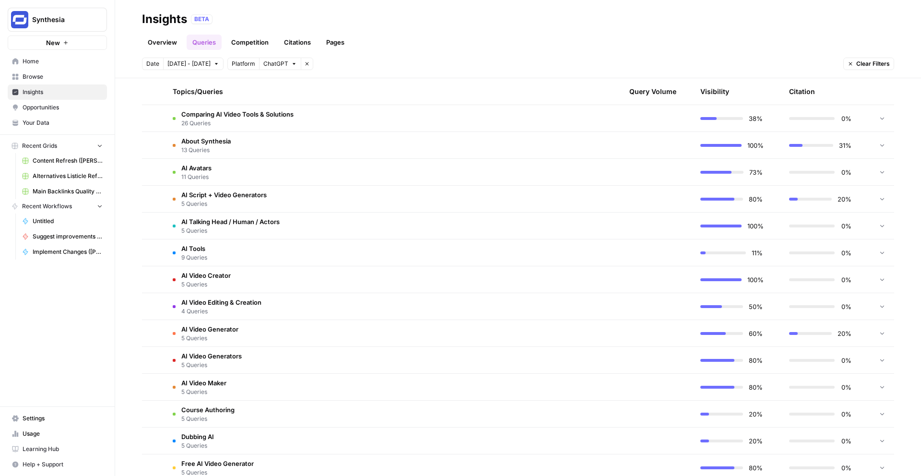
click at [221, 171] on td "AI Avatars 11 Queries" at bounding box center [340, 172] width 350 height 26
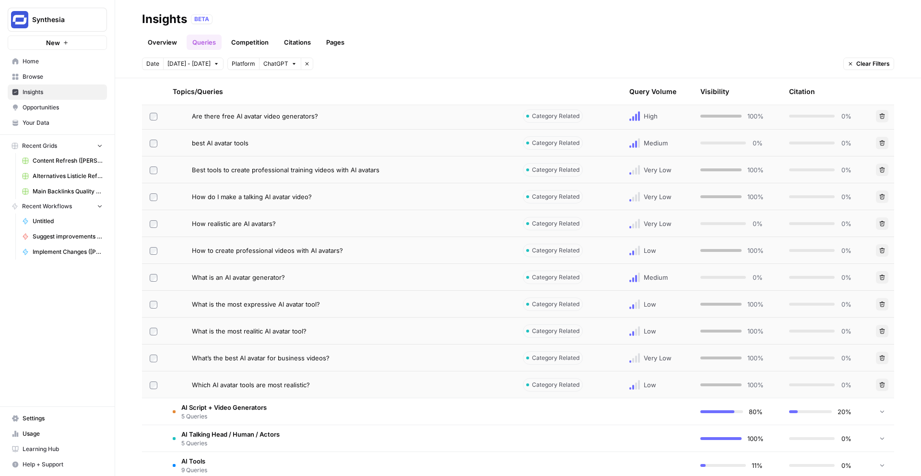
scroll to position [549, 0]
drag, startPoint x: 316, startPoint y: 332, endPoint x: 180, endPoint y: 332, distance: 136.3
click at [180, 332] on div "What is the most realitic AI avatar tool?" at bounding box center [340, 332] width 335 height 10
